Goal: Task Accomplishment & Management: Manage account settings

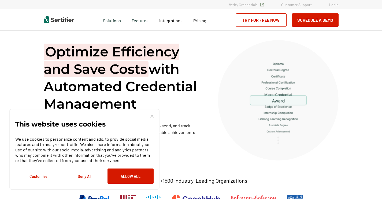
click at [336, 5] on link "Login" at bounding box center [333, 4] width 9 height 5
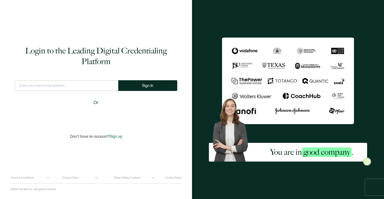
click at [74, 87] on input "text" at bounding box center [66, 85] width 103 height 11
click at [65, 87] on input "text" at bounding box center [66, 85] width 103 height 11
click at [41, 84] on input "text" at bounding box center [66, 85] width 103 height 11
type input "jsparkman@natptax.com"
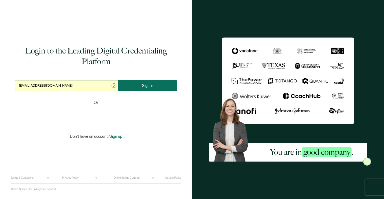
click at [155, 87] on button "Sign In" at bounding box center [147, 85] width 59 height 11
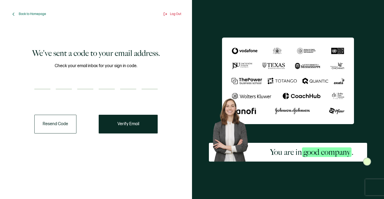
click at [45, 83] on input "number" at bounding box center [42, 84] width 16 height 11
type input "2"
type input "3"
type input "4"
type input "1"
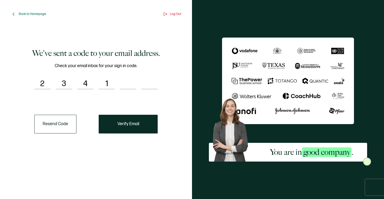
type input "2"
type input "7"
